Goal: Obtain resource: Obtain resource

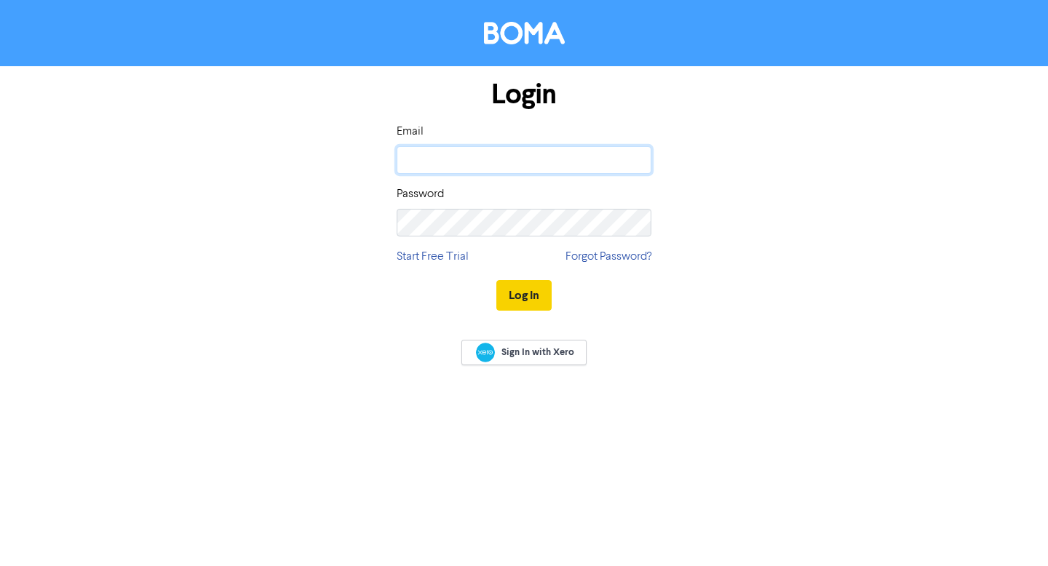
type input "[PERSON_NAME][EMAIL_ADDRESS][DOMAIN_NAME]"
click at [528, 287] on button "Log In" at bounding box center [523, 295] width 55 height 31
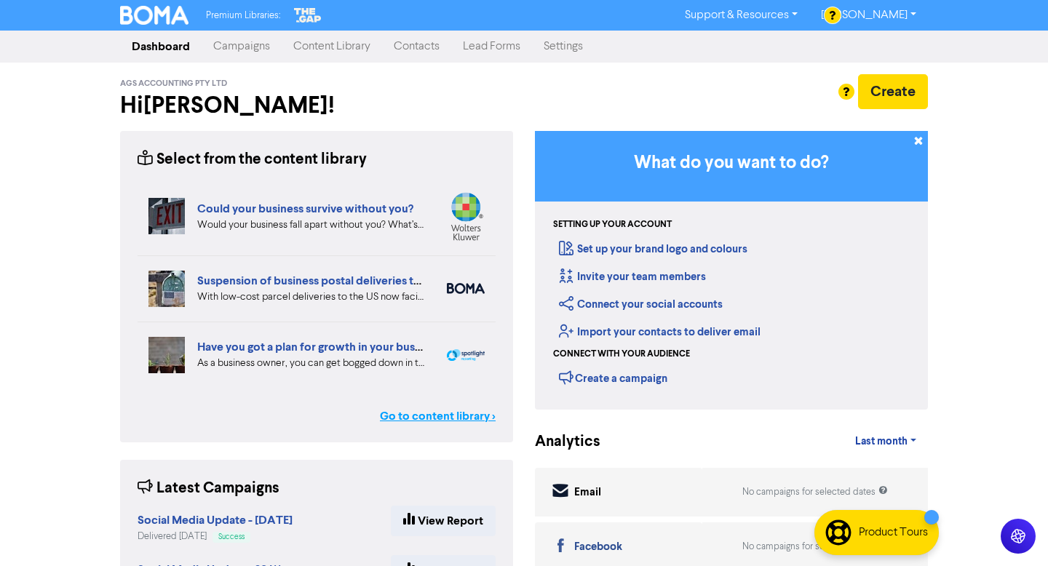
click at [442, 415] on link "Go to content library >" at bounding box center [438, 415] width 116 height 17
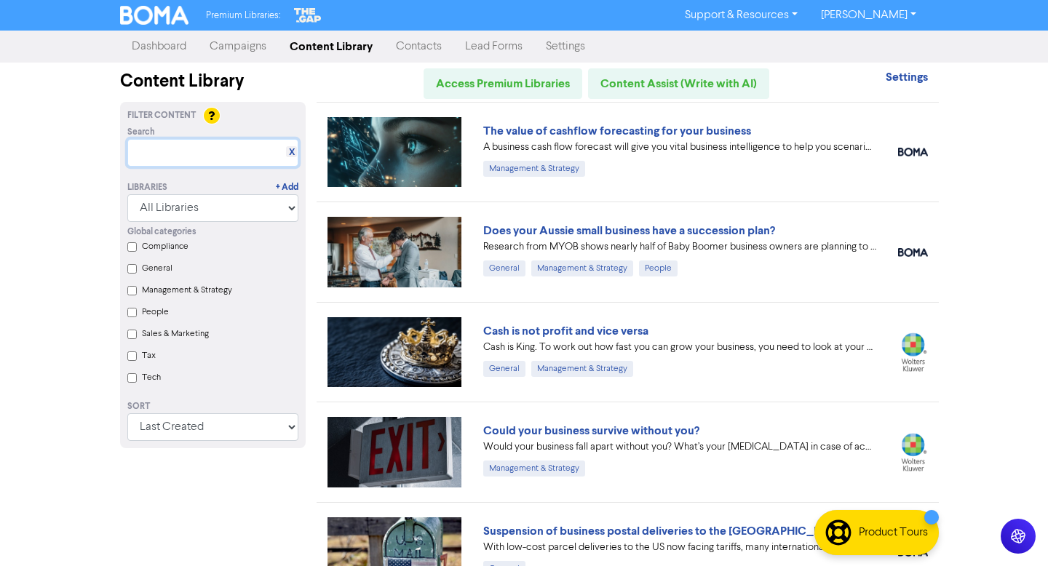
click at [180, 150] on input "text" at bounding box center [212, 153] width 171 height 28
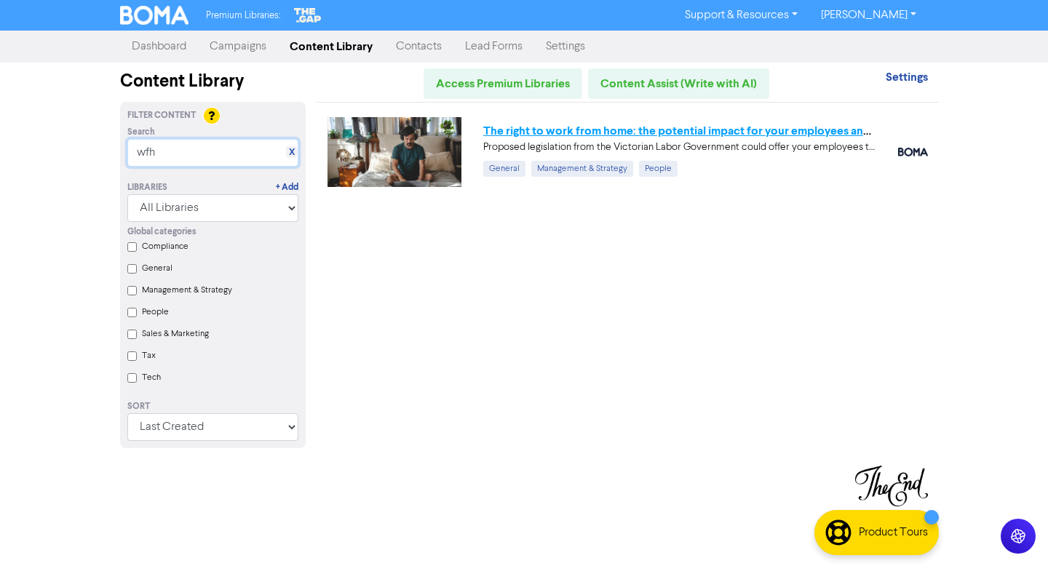
type input "wfh"
click at [581, 131] on link "The right to work from home: the potential impact for your employees and busine…" at bounding box center [700, 131] width 434 height 15
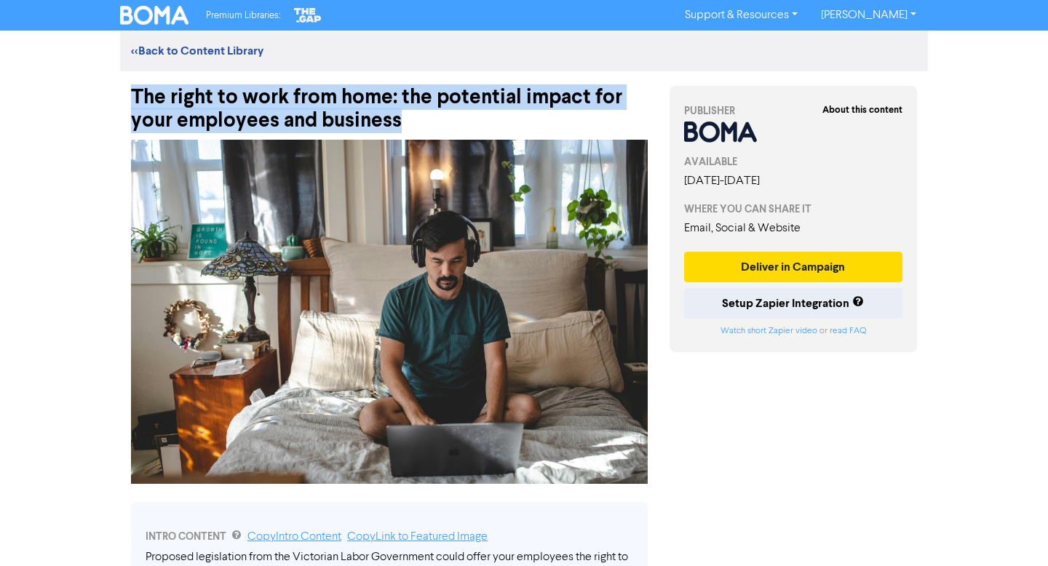
drag, startPoint x: 133, startPoint y: 95, endPoint x: 434, endPoint y: 123, distance: 301.9
click at [434, 122] on div "The right to work from home: the potential impact for your employees and busine…" at bounding box center [389, 101] width 517 height 61
copy div "The right to work from home: the potential impact for your employees and busine…"
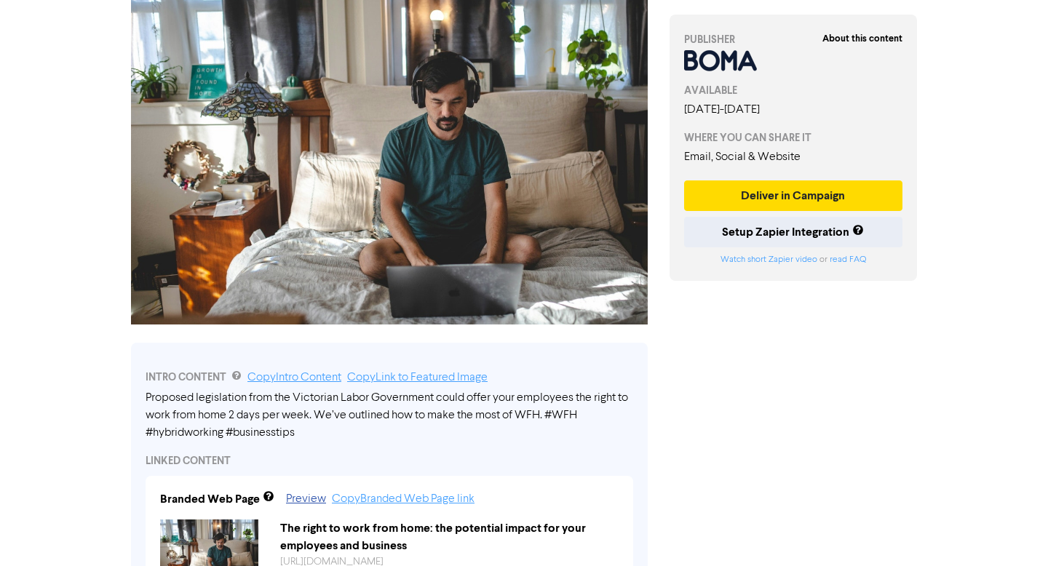
scroll to position [175, 0]
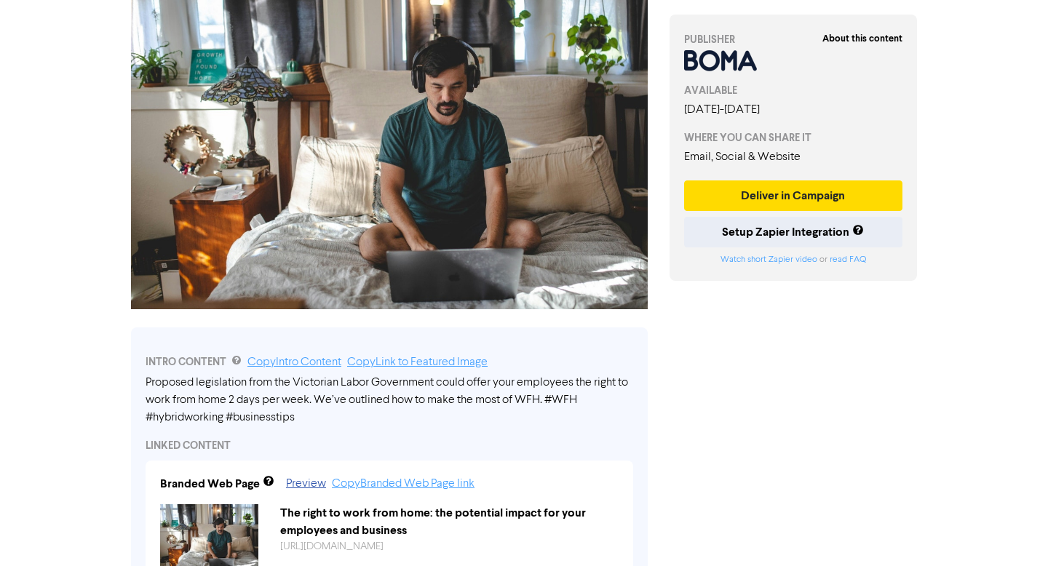
drag, startPoint x: 147, startPoint y: 376, endPoint x: 528, endPoint y: 403, distance: 382.3
click at [528, 404] on div "Proposed legislation from the Victorian Labor Government could offer your emplo…" at bounding box center [390, 400] width 488 height 52
drag, startPoint x: 557, startPoint y: 401, endPoint x: 218, endPoint y: 388, distance: 340.1
click at [218, 388] on div "Proposed legislation from the Victorian Labor Government could offer your emplo…" at bounding box center [390, 400] width 488 height 52
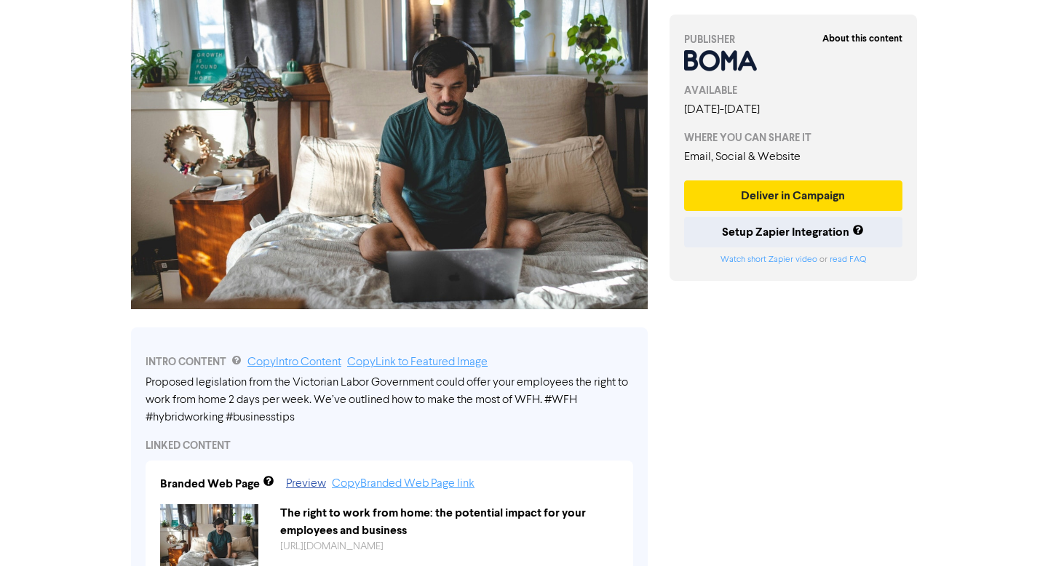
drag, startPoint x: 149, startPoint y: 381, endPoint x: 220, endPoint y: 381, distance: 70.6
click at [220, 381] on div "Proposed legislation from the Victorian Labor Government could offer your emplo…" at bounding box center [390, 400] width 488 height 52
click at [278, 361] on link "Copy Intro Content" at bounding box center [294, 363] width 94 height 12
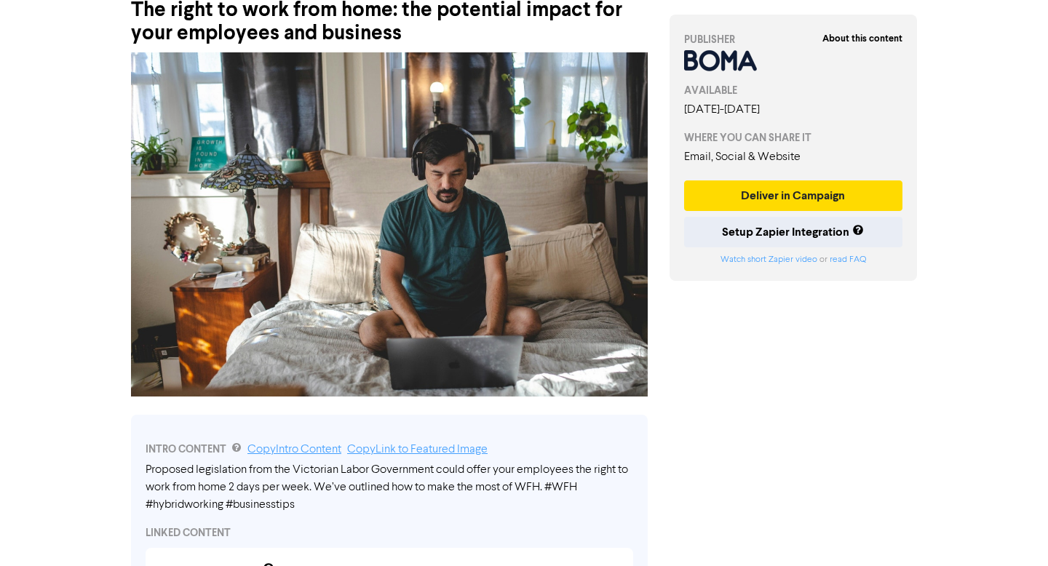
scroll to position [0, 0]
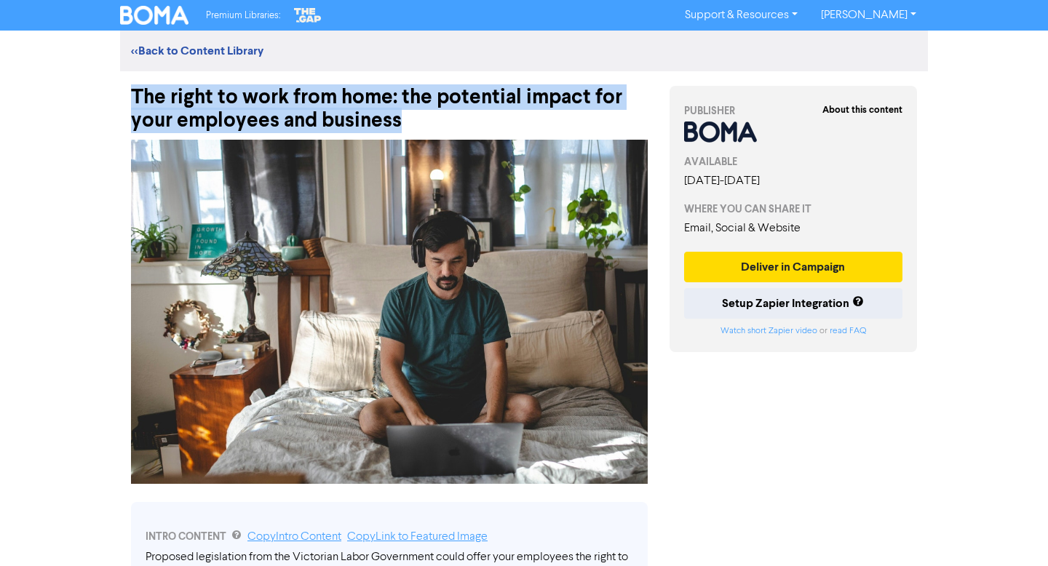
drag, startPoint x: 134, startPoint y: 91, endPoint x: 458, endPoint y: 120, distance: 325.8
click at [459, 120] on div "The right to work from home: the potential impact for your employees and busine…" at bounding box center [389, 101] width 517 height 61
copy div "The right to work from home: the potential impact for your employees and busine…"
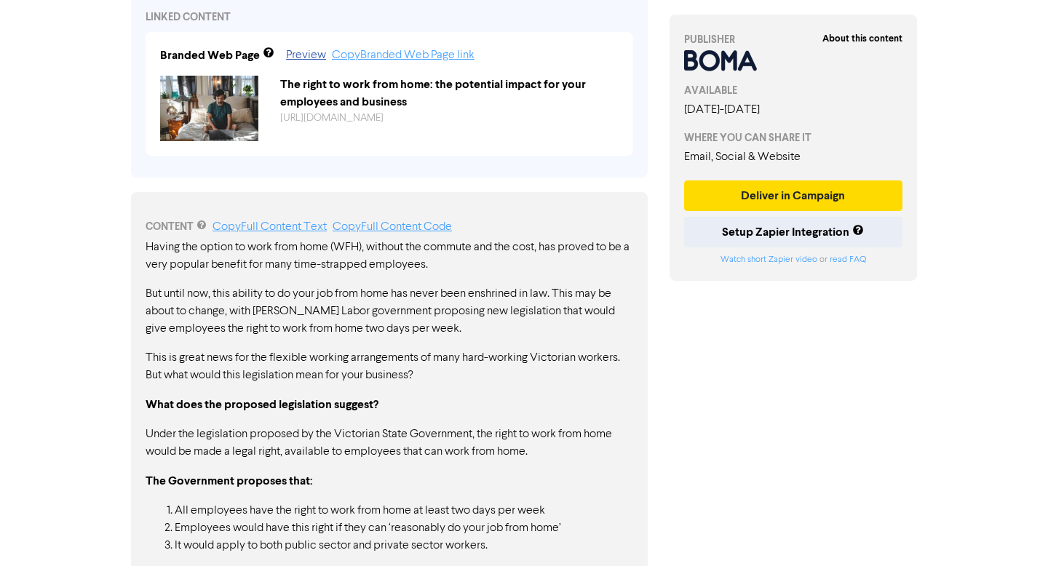
scroll to position [605, 0]
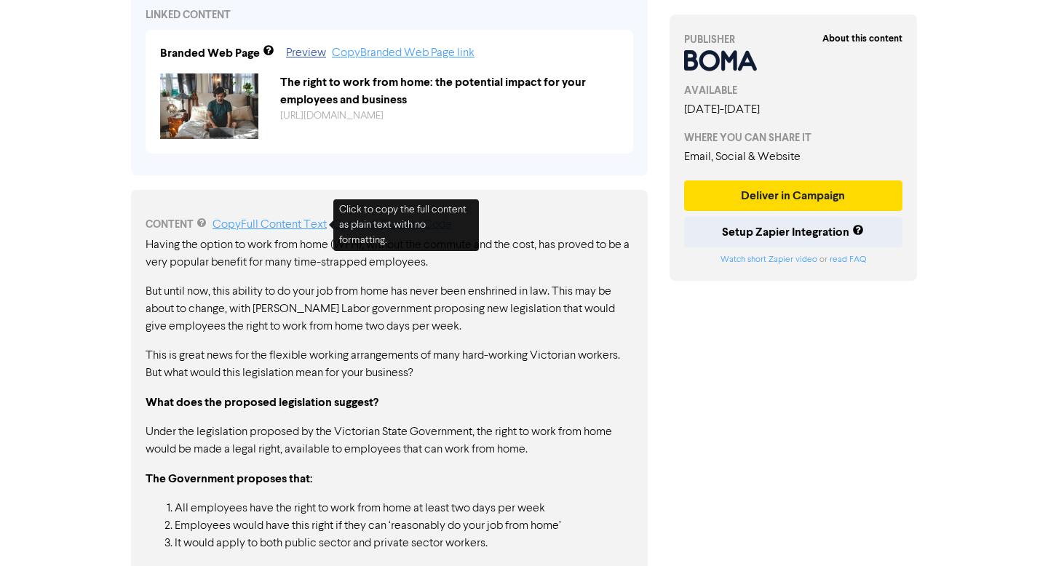
click at [274, 224] on link "Copy Full Content Text" at bounding box center [269, 225] width 114 height 12
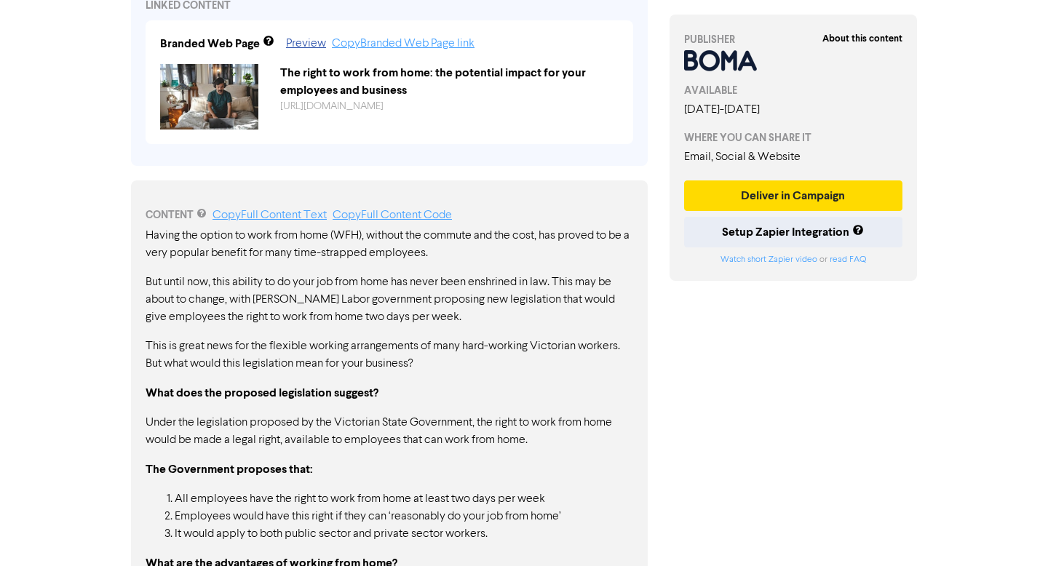
scroll to position [0, 0]
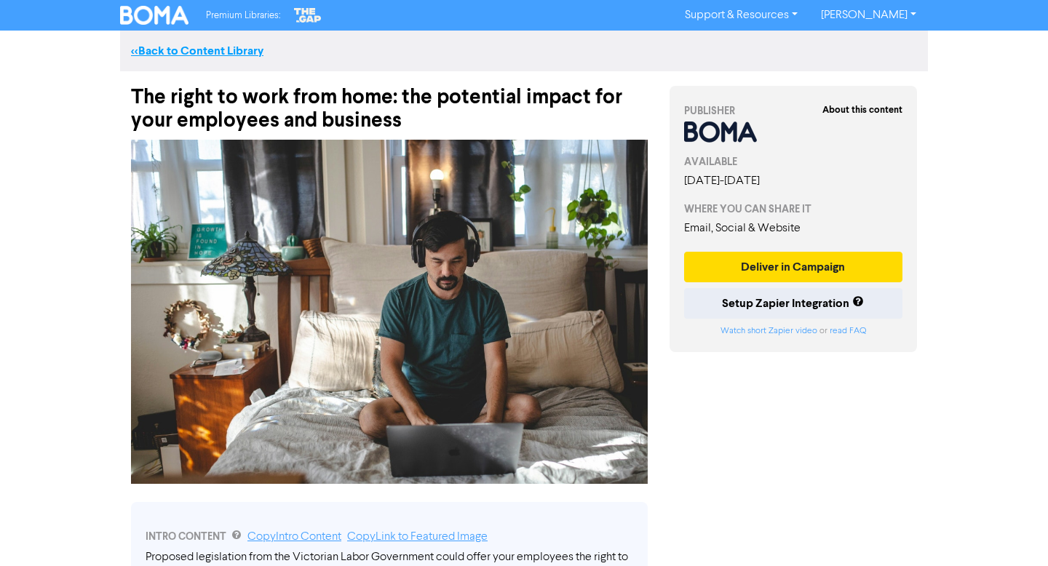
click at [177, 46] on link "<< Back to Content Library" at bounding box center [197, 51] width 132 height 15
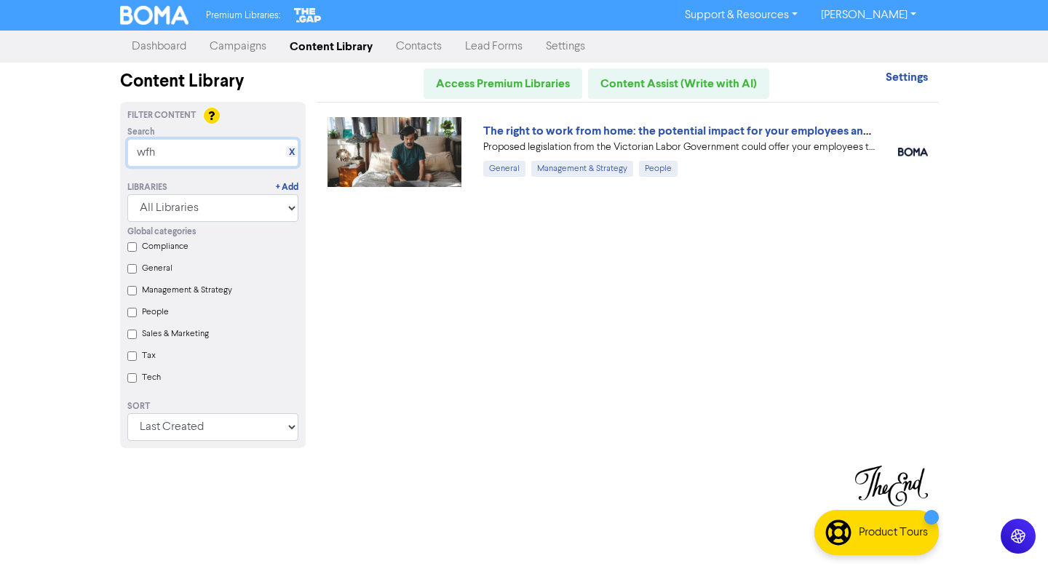
drag, startPoint x: 186, startPoint y: 156, endPoint x: 88, endPoint y: 131, distance: 100.8
click at [88, 131] on div "Premium Libraries: Support & Resources Video Tutorials FAQ & Guides Marketing E…" at bounding box center [524, 283] width 1048 height 566
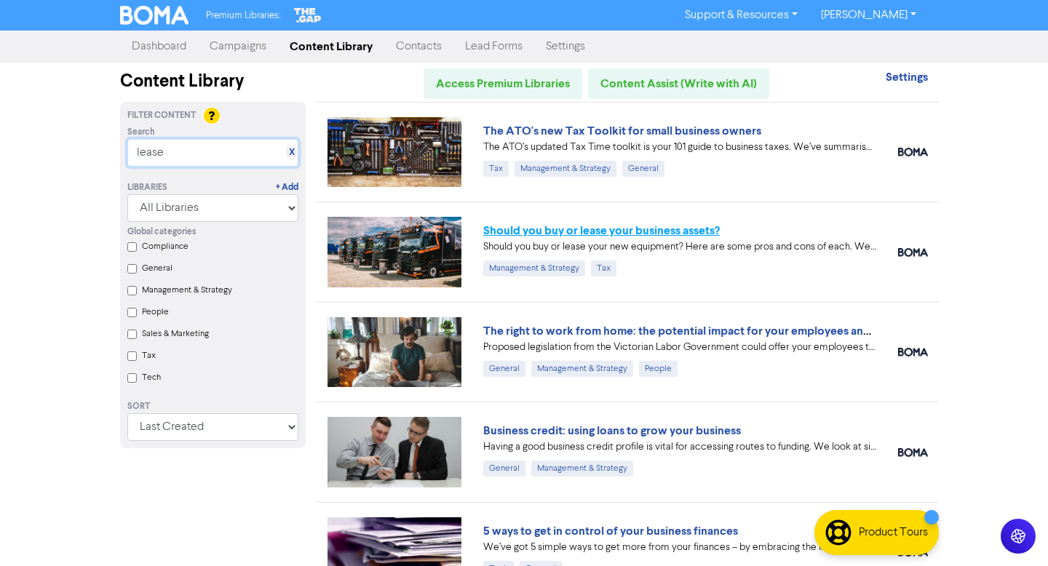
type input "lease"
click at [533, 228] on link "Should you buy or lease your business assets?" at bounding box center [601, 230] width 236 height 15
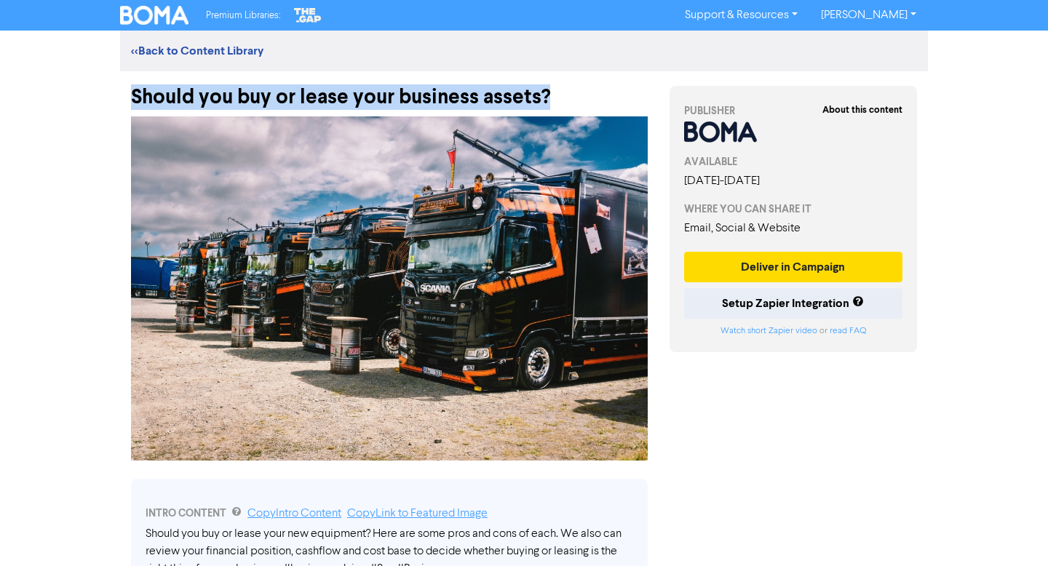
drag, startPoint x: 134, startPoint y: 95, endPoint x: 562, endPoint y: 98, distance: 427.9
click at [562, 98] on div "Should you buy or lease your business assets?" at bounding box center [389, 90] width 517 height 38
copy div "Should you buy or lease your business assets?"
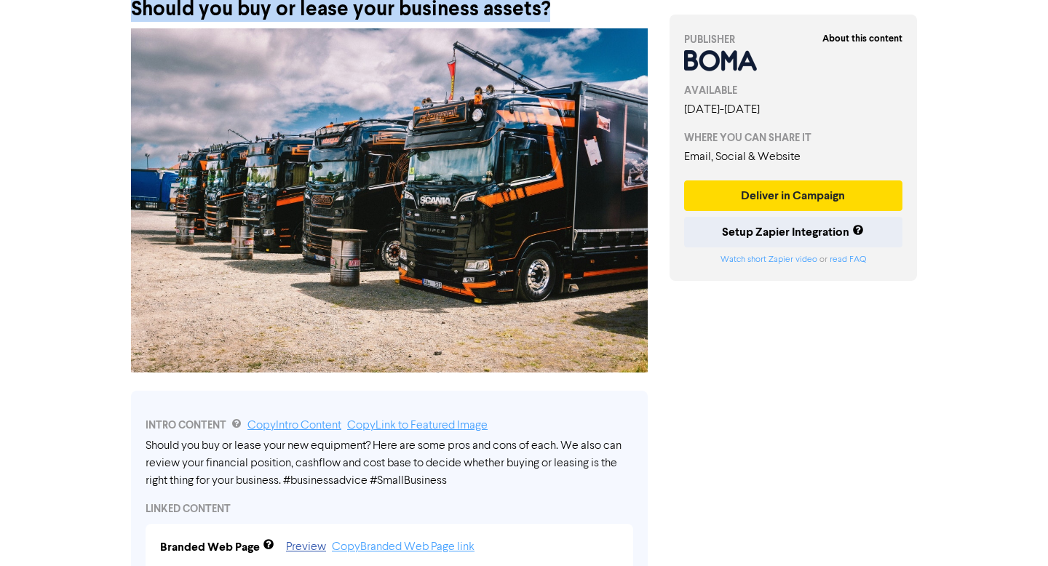
scroll to position [104, 0]
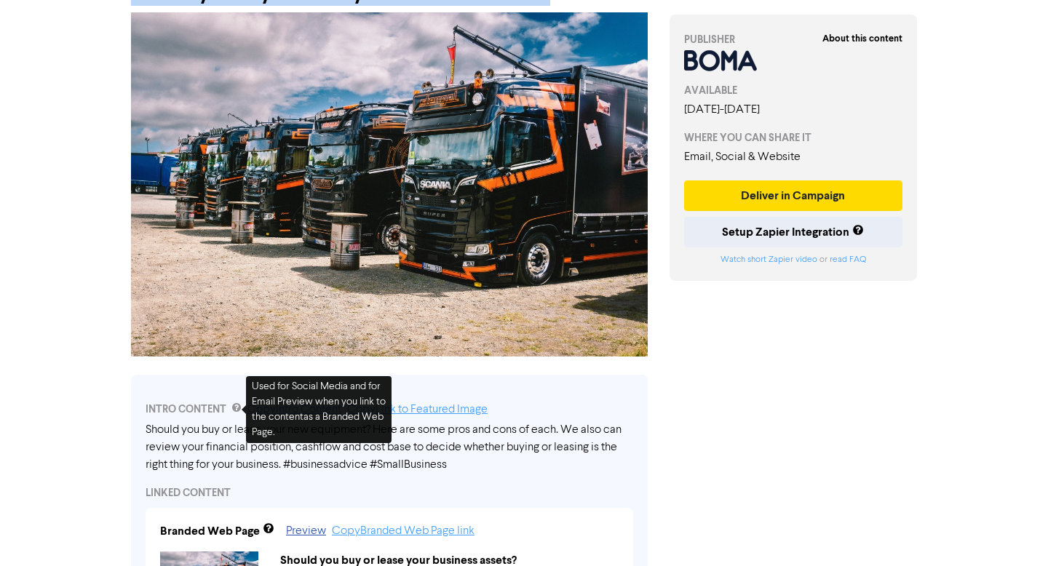
click at [293, 457] on div "Should you buy or lease your new equipment? Here are some pros and cons of each…" at bounding box center [390, 447] width 488 height 52
click at [507, 445] on div "Should you buy or lease your new equipment? Here are some pros and cons of each…" at bounding box center [390, 447] width 488 height 52
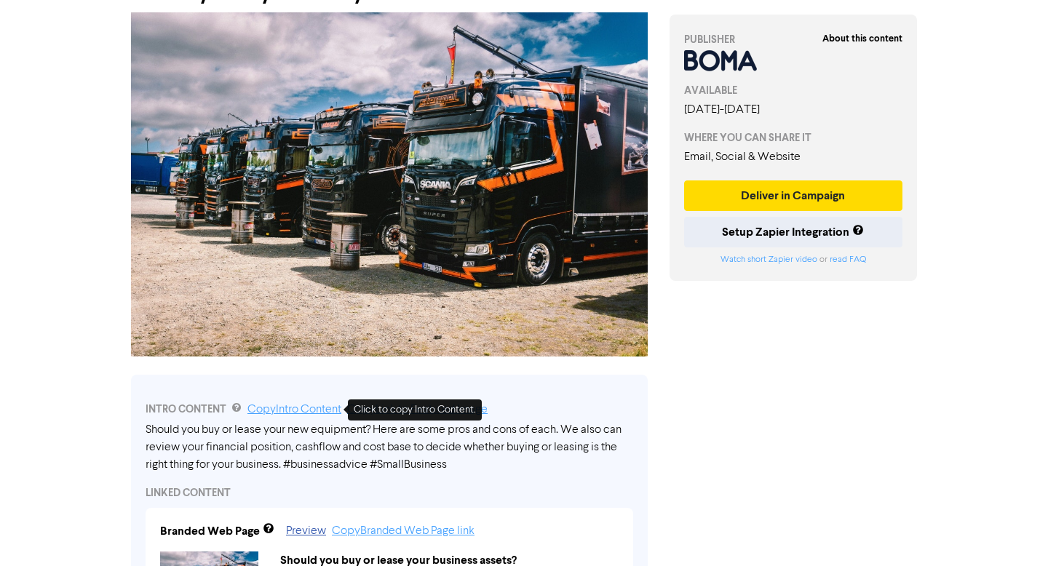
click at [328, 410] on link "Copy Intro Content" at bounding box center [294, 410] width 94 height 12
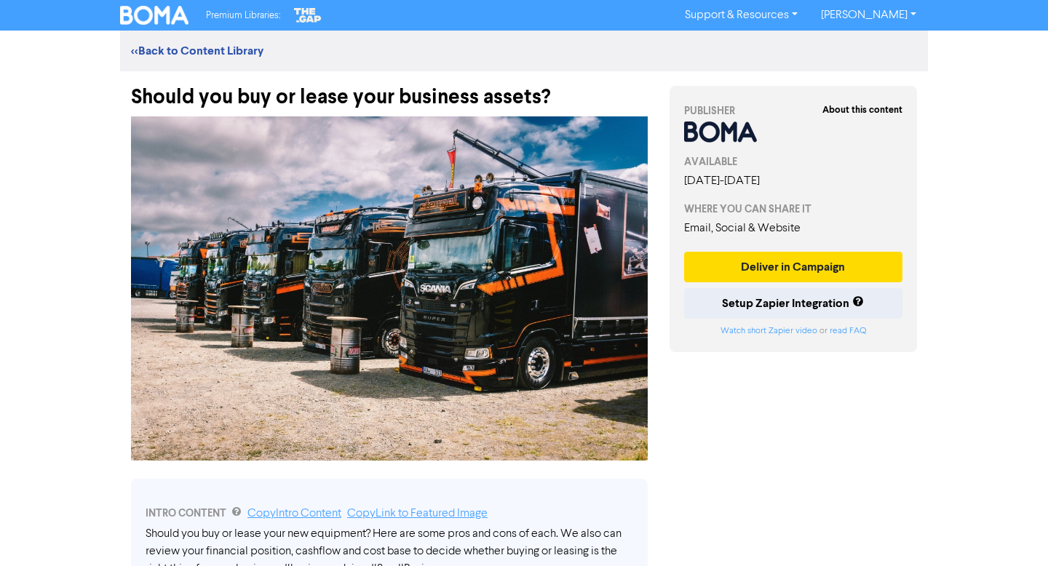
click at [166, 43] on div "<< Back to Content Library" at bounding box center [524, 50] width 808 height 17
click at [204, 50] on link "<< Back to Content Library" at bounding box center [197, 51] width 132 height 15
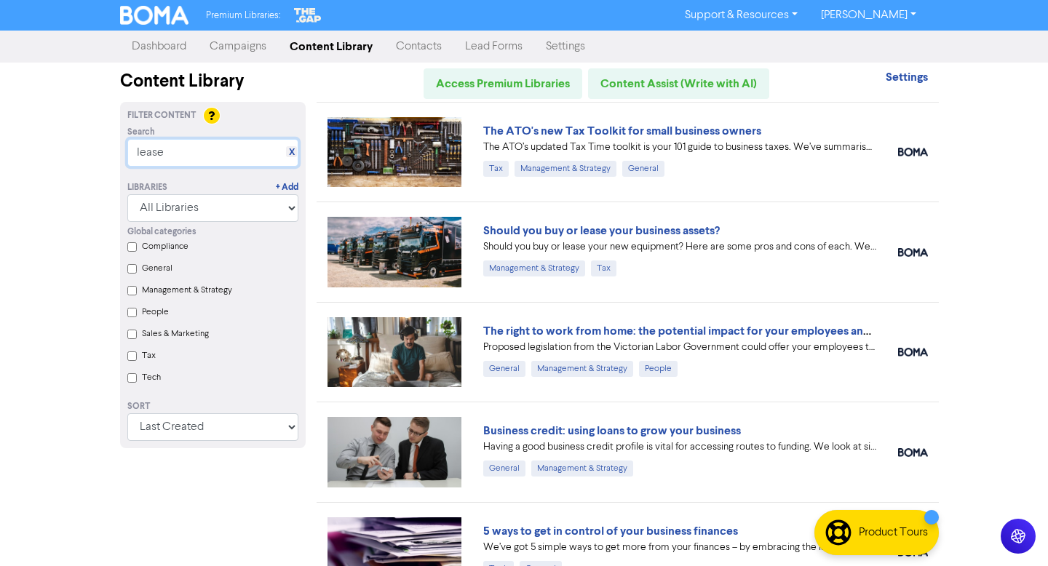
drag, startPoint x: 178, startPoint y: 158, endPoint x: 95, endPoint y: 155, distance: 83.0
click at [95, 155] on div "Premium Libraries: Support & Resources Video Tutorials FAQ & Guides Marketing E…" at bounding box center [524, 283] width 1048 height 566
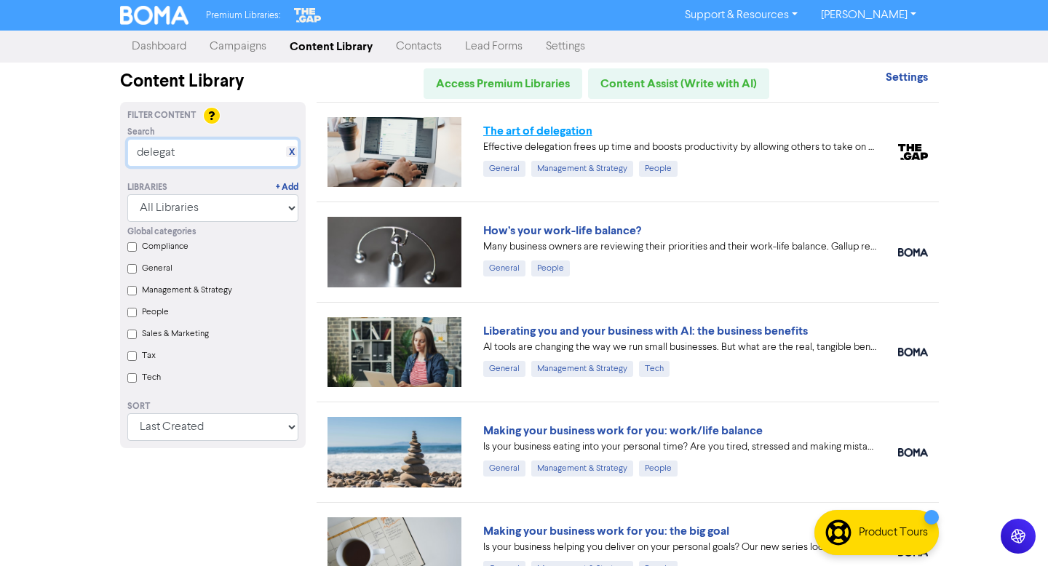
type input "delegat"
click at [530, 127] on link "The art of delegation" at bounding box center [537, 131] width 109 height 15
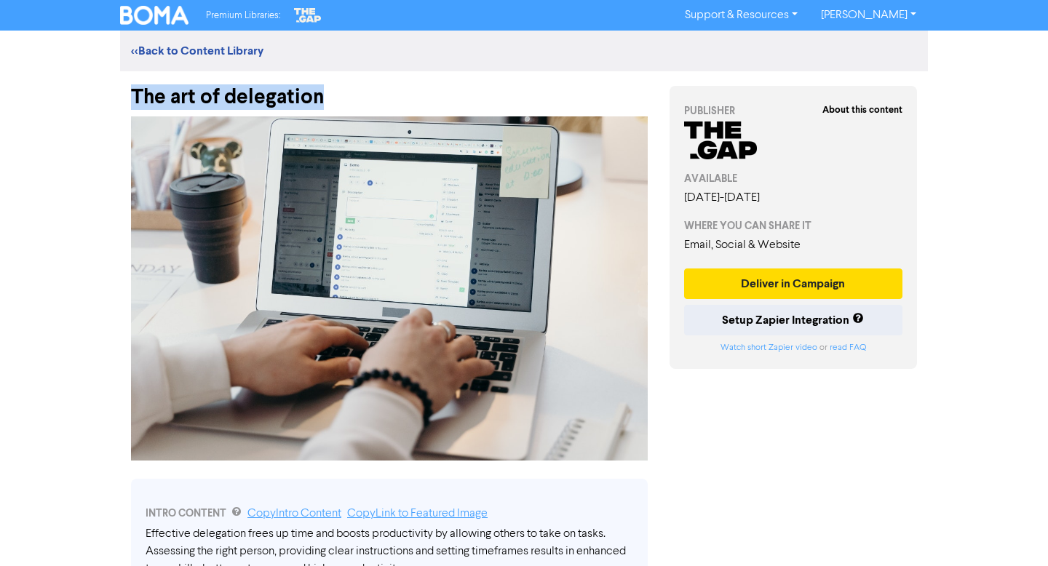
drag, startPoint x: 131, startPoint y: 91, endPoint x: 351, endPoint y: 100, distance: 220.0
click at [350, 100] on div "The art of delegation" at bounding box center [389, 90] width 517 height 38
copy div "The art of delegation"
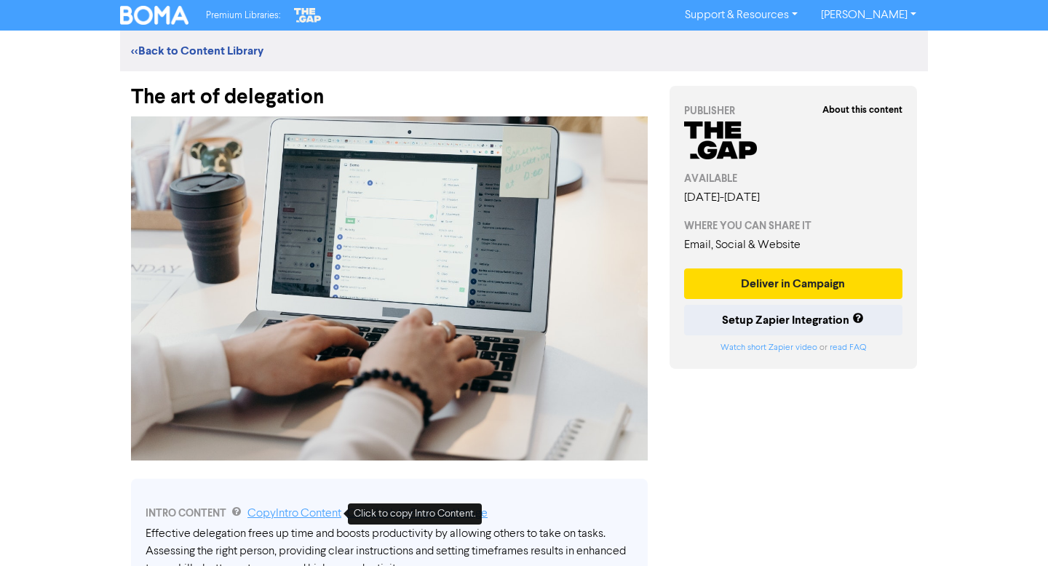
click at [318, 512] on link "Copy Intro Content" at bounding box center [294, 514] width 94 height 12
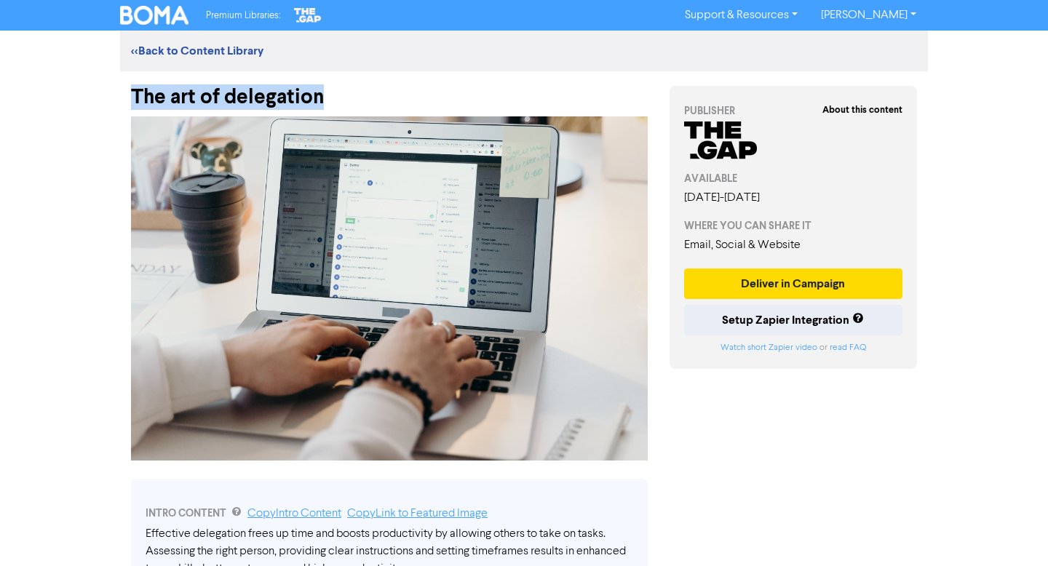
drag, startPoint x: 132, startPoint y: 96, endPoint x: 399, endPoint y: 96, distance: 267.8
click at [399, 96] on div "The art of delegation" at bounding box center [389, 90] width 517 height 38
copy div "The art of delegation"
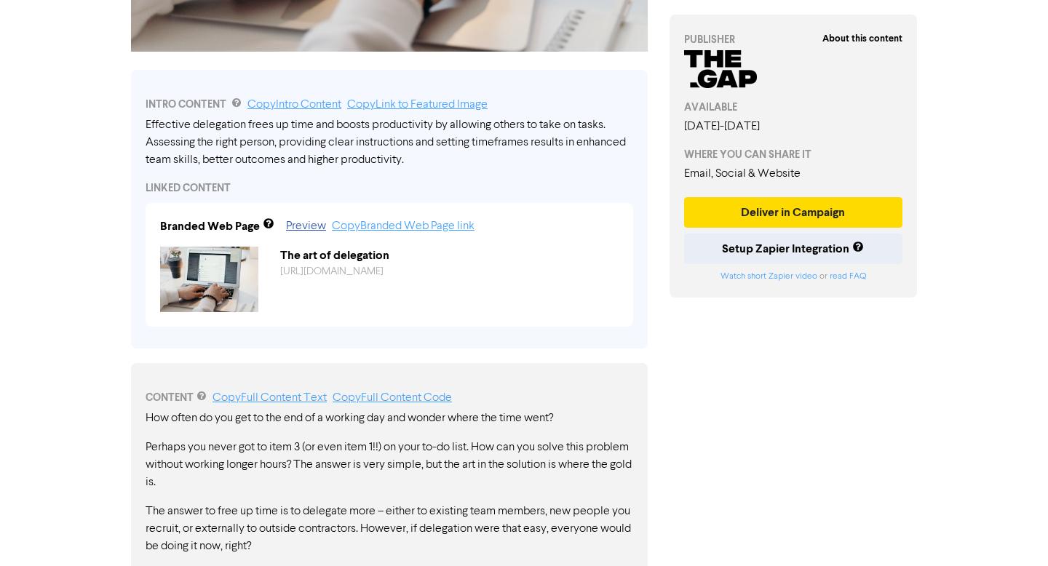
scroll to position [418, 0]
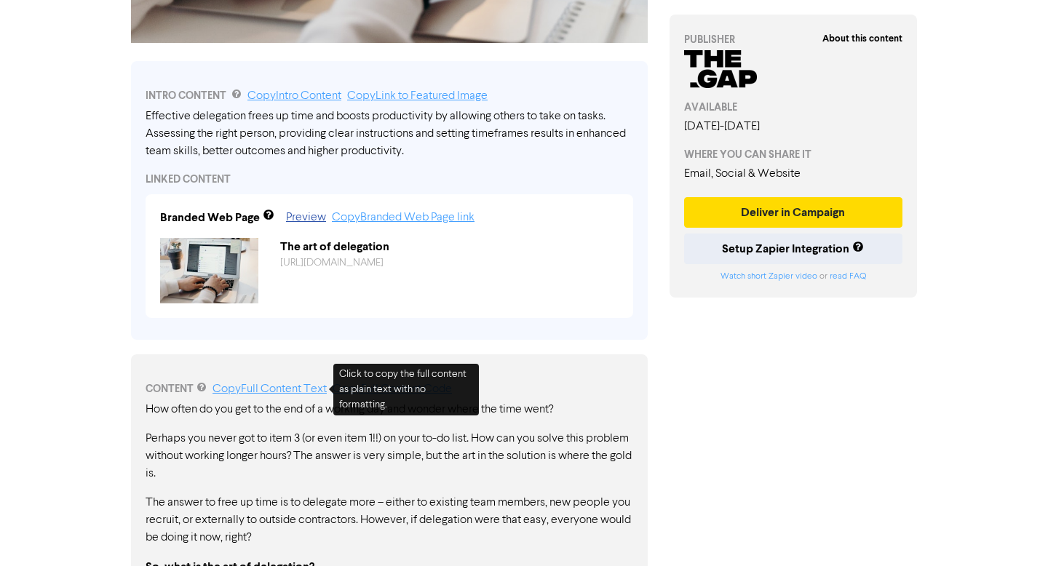
click at [293, 385] on link "Copy Full Content Text" at bounding box center [269, 389] width 114 height 12
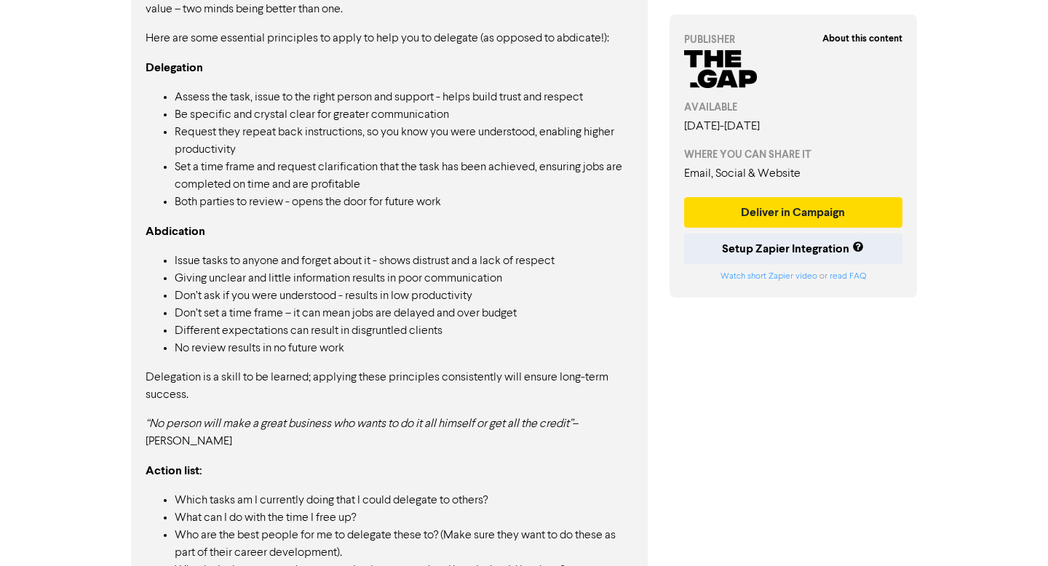
scroll to position [1225, 0]
